Goal: Navigation & Orientation: Find specific page/section

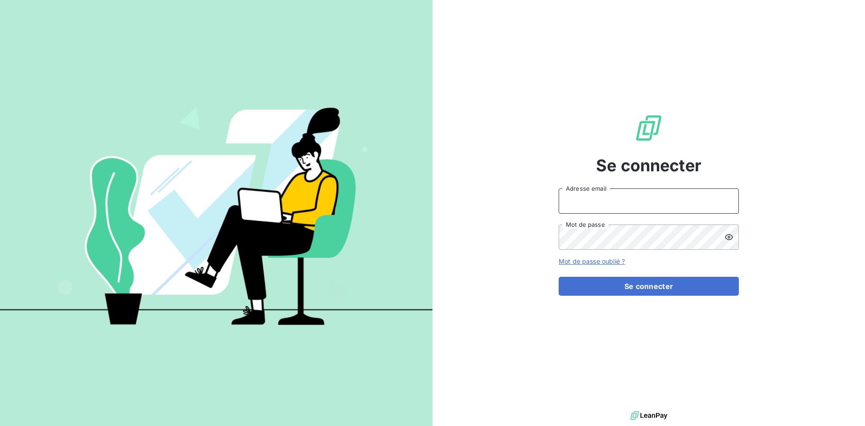
click at [596, 197] on input "Adresse email" at bounding box center [649, 200] width 180 height 25
type input "comptable@origami-marketplace.com"
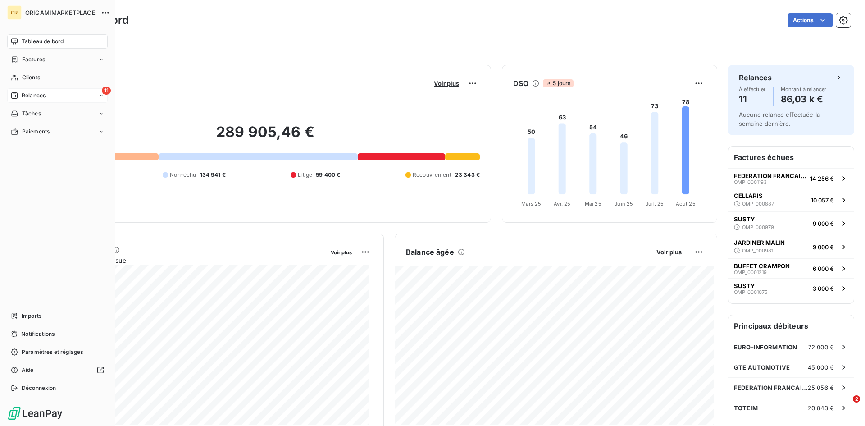
click at [98, 92] on div "11 Relances" at bounding box center [57, 95] width 100 height 14
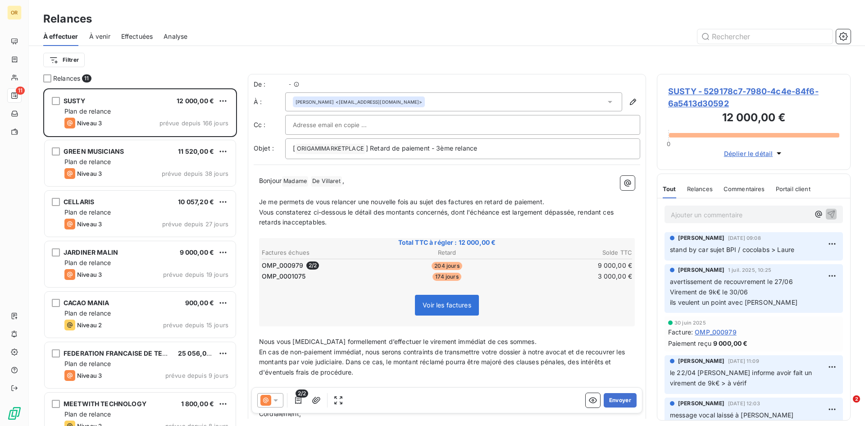
scroll to position [331, 187]
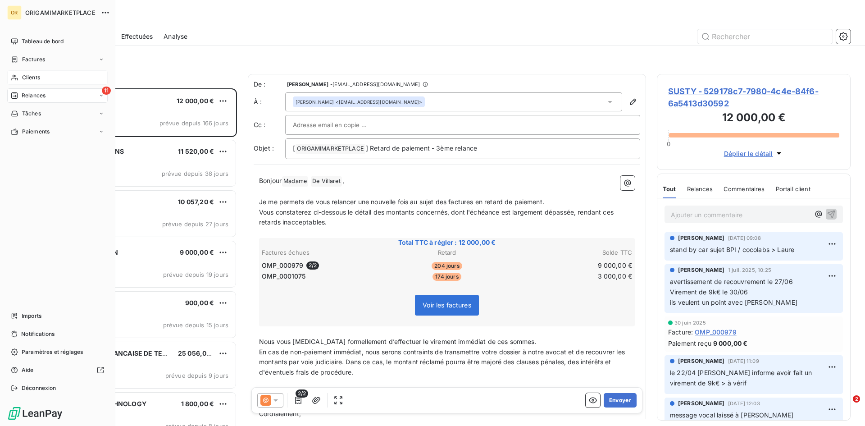
click at [64, 79] on div "Clients" at bounding box center [57, 77] width 100 height 14
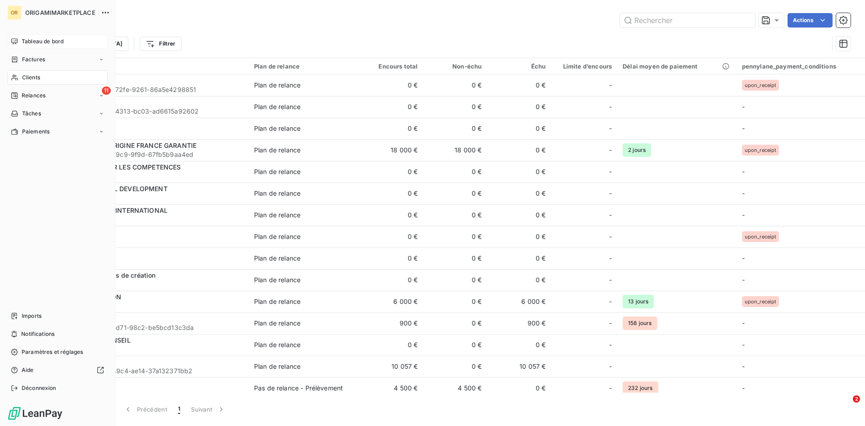
click at [19, 41] on div "Tableau de bord" at bounding box center [57, 41] width 100 height 14
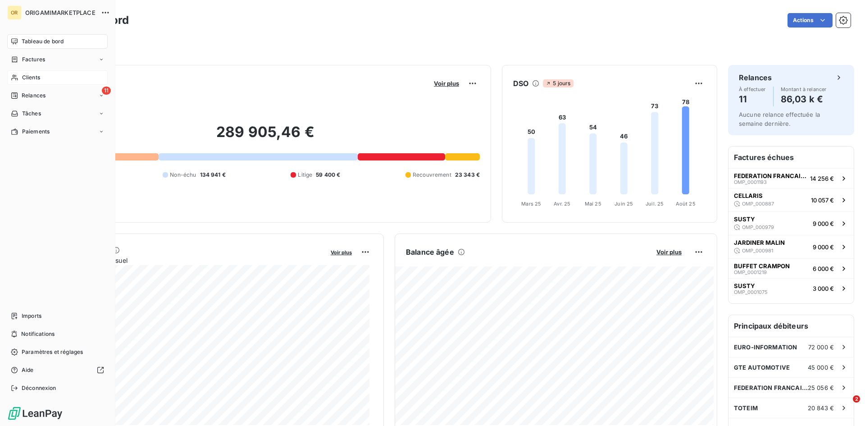
click at [64, 76] on div "Clients" at bounding box center [57, 77] width 100 height 14
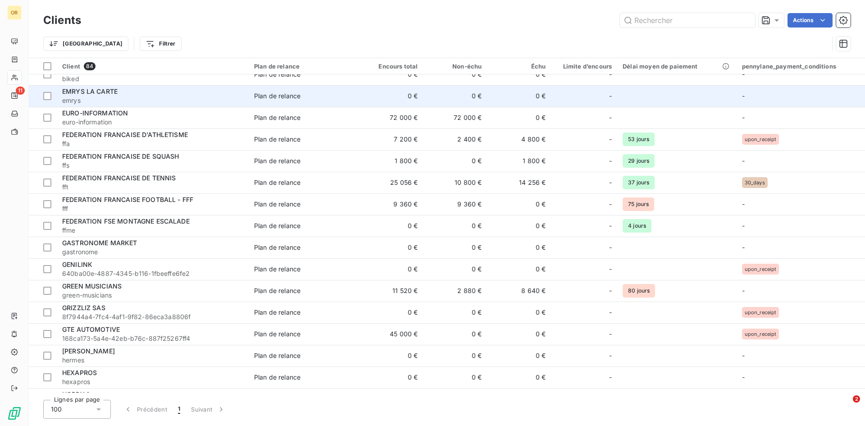
scroll to position [243, 0]
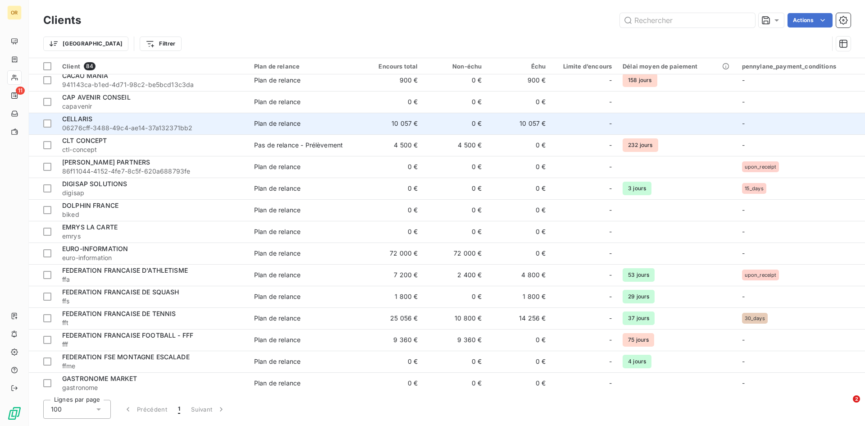
click at [101, 127] on span "06276cff-3488-49c4-ae14-37a132371bb2" at bounding box center [152, 127] width 181 height 9
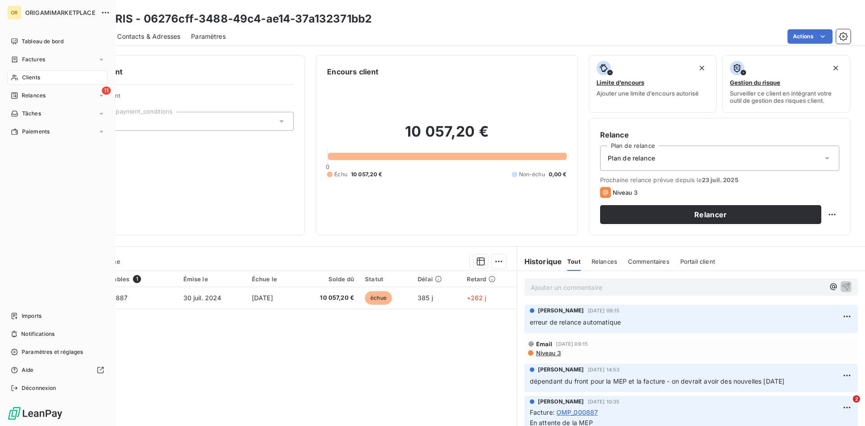
click at [32, 74] on span "Clients" at bounding box center [31, 77] width 18 height 8
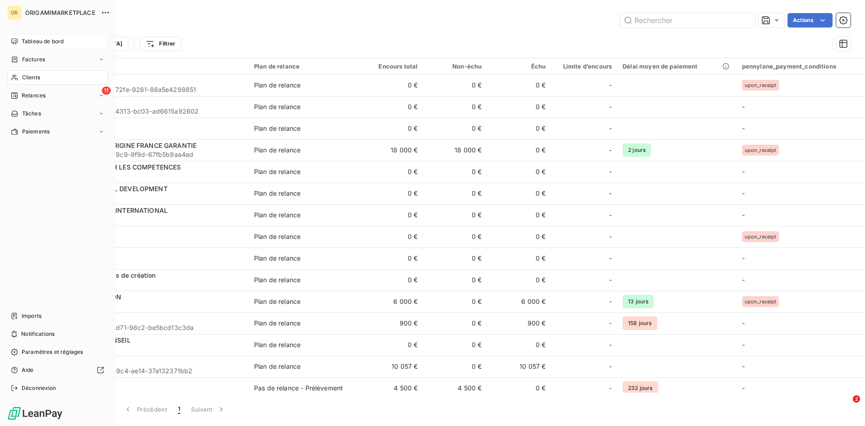
click at [10, 44] on div "Tableau de bord" at bounding box center [57, 41] width 100 height 14
